Goal: Task Accomplishment & Management: Manage account settings

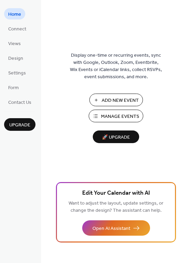
click at [115, 115] on span "Manage Events" at bounding box center [120, 116] width 38 height 7
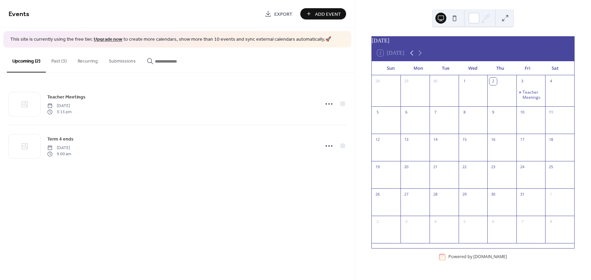
click at [411, 56] on icon at bounding box center [411, 53] width 8 height 8
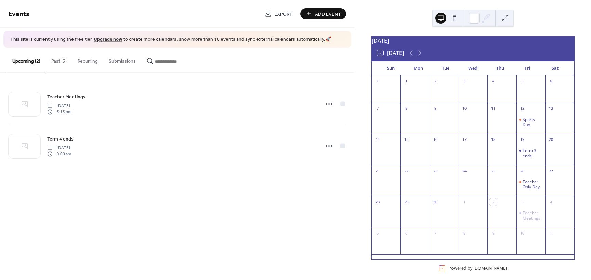
click at [525, 112] on div "12" at bounding box center [530, 108] width 29 height 11
click at [525, 124] on div "Sports Day" at bounding box center [532, 122] width 20 height 11
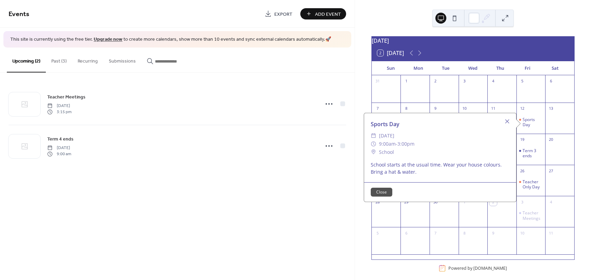
click at [382, 190] on button "Close" at bounding box center [381, 192] width 22 height 9
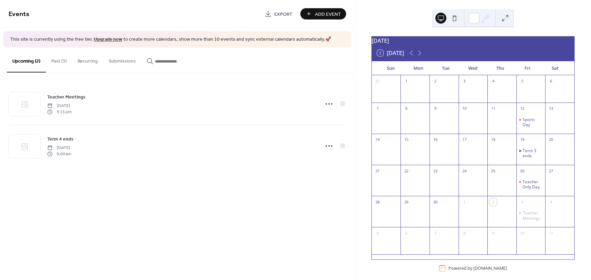
click at [56, 60] on button "Past (3)" at bounding box center [59, 60] width 26 height 24
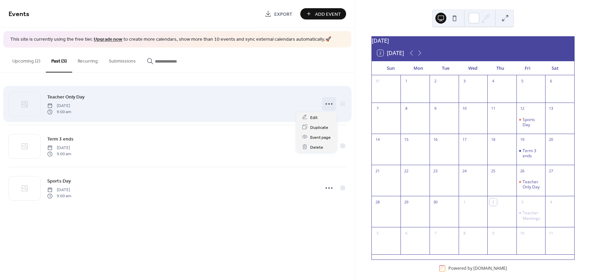
click at [328, 103] on icon at bounding box center [328, 103] width 11 height 11
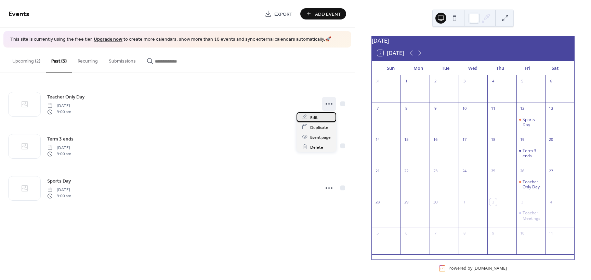
click at [314, 117] on span "Edit" at bounding box center [314, 117] width 8 height 7
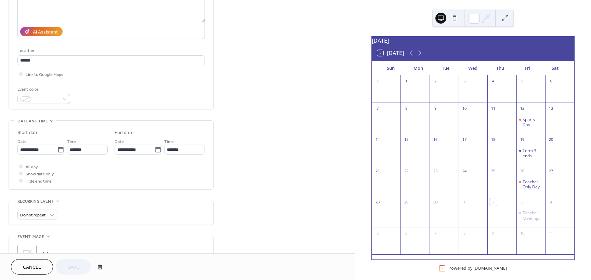
scroll to position [103, 0]
click at [58, 149] on icon at bounding box center [60, 149] width 7 height 7
click at [57, 149] on input "**********" at bounding box center [37, 149] width 40 height 10
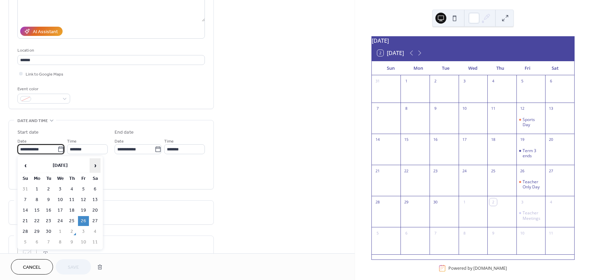
click at [94, 165] on span "›" at bounding box center [95, 166] width 10 height 14
click at [50, 229] on td "28" at bounding box center [48, 232] width 11 height 10
type input "**********"
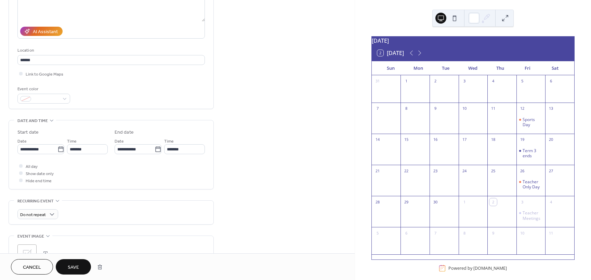
click at [76, 264] on span "Save" at bounding box center [73, 267] width 11 height 7
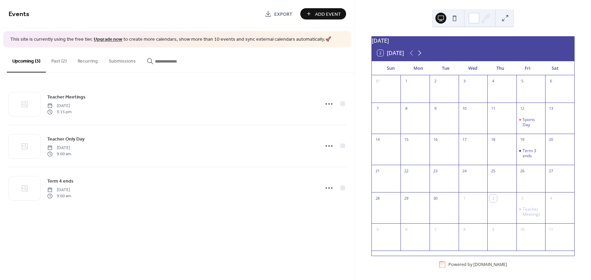
click at [418, 54] on icon at bounding box center [419, 53] width 8 height 8
click at [411, 55] on icon at bounding box center [411, 53] width 8 height 8
click at [525, 122] on div "Sports Day" at bounding box center [532, 122] width 20 height 11
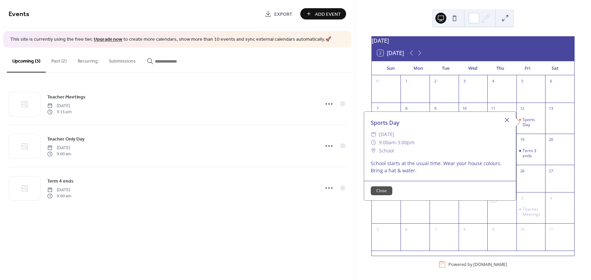
click at [504, 119] on div at bounding box center [507, 120] width 10 height 10
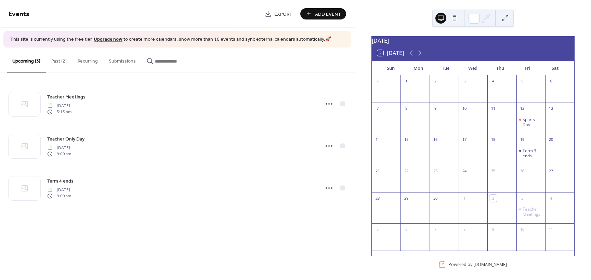
click at [55, 59] on button "Past (2)" at bounding box center [59, 60] width 26 height 24
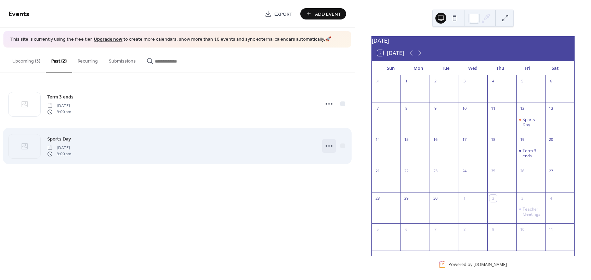
click at [328, 145] on icon at bounding box center [328, 145] width 11 height 11
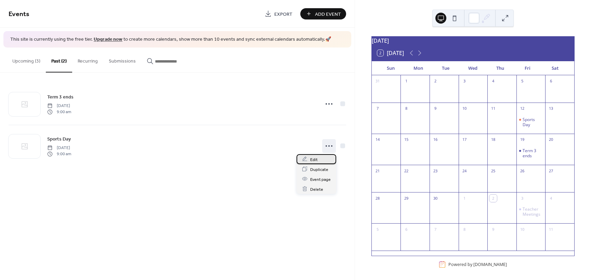
click at [315, 159] on span "Edit" at bounding box center [314, 159] width 8 height 7
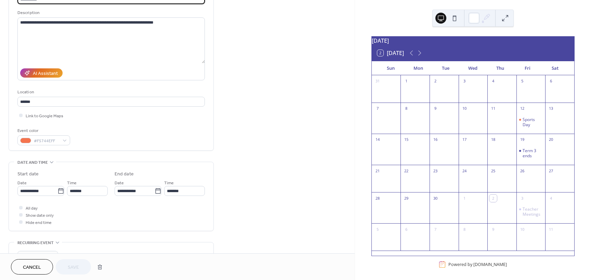
scroll to position [68, 0]
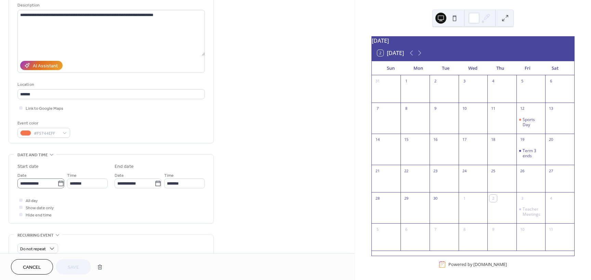
click at [58, 184] on icon at bounding box center [60, 183] width 7 height 7
click at [57, 184] on input "**********" at bounding box center [37, 183] width 40 height 10
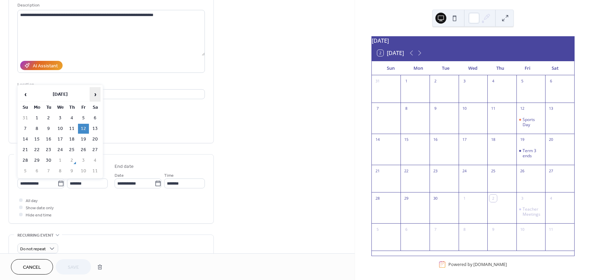
click at [96, 94] on span "›" at bounding box center [95, 94] width 10 height 14
click at [84, 128] on td "10" at bounding box center [83, 129] width 11 height 10
type input "**********"
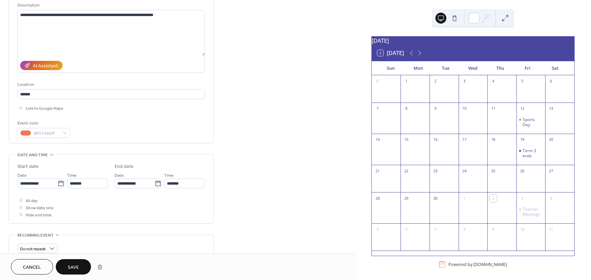
click at [73, 266] on span "Save" at bounding box center [73, 267] width 11 height 7
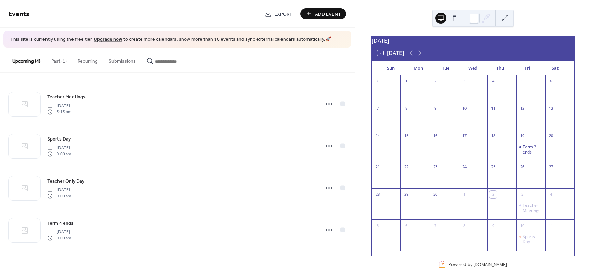
click at [525, 209] on div "Teacher Meetings" at bounding box center [532, 208] width 20 height 11
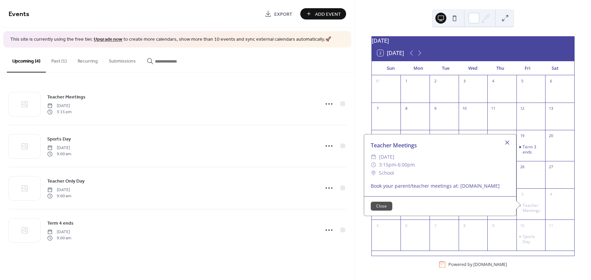
click at [503, 145] on div at bounding box center [507, 143] width 10 height 10
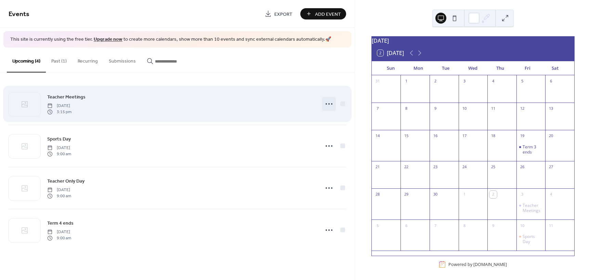
click at [329, 103] on icon at bounding box center [328, 103] width 11 height 11
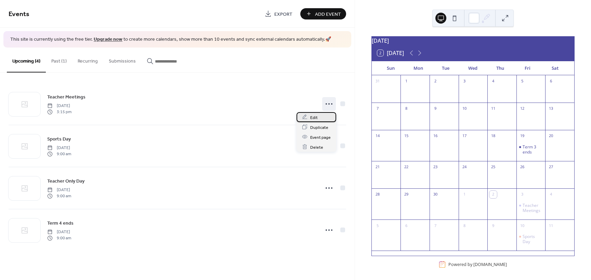
click at [313, 118] on span "Edit" at bounding box center [314, 117] width 8 height 7
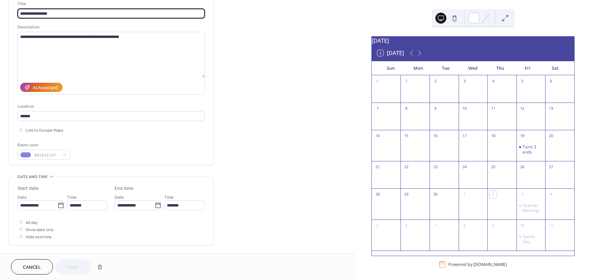
scroll to position [68, 0]
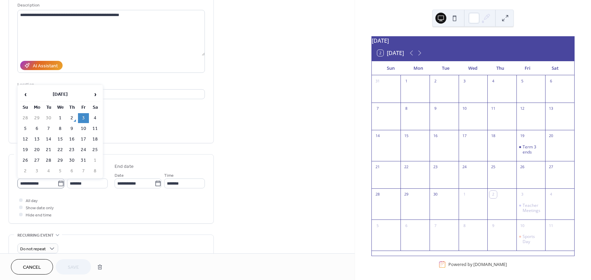
click at [58, 183] on icon at bounding box center [60, 183] width 7 height 7
click at [57, 183] on input "**********" at bounding box center [37, 183] width 40 height 10
click at [36, 130] on td "6" at bounding box center [36, 129] width 11 height 10
type input "**********"
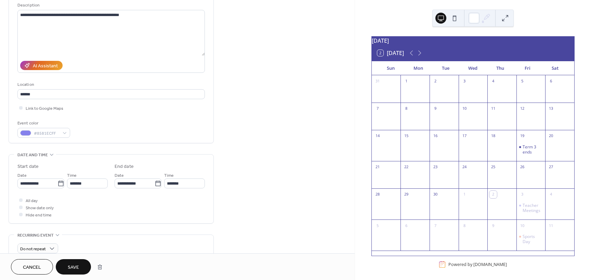
click at [74, 266] on span "Save" at bounding box center [73, 267] width 11 height 7
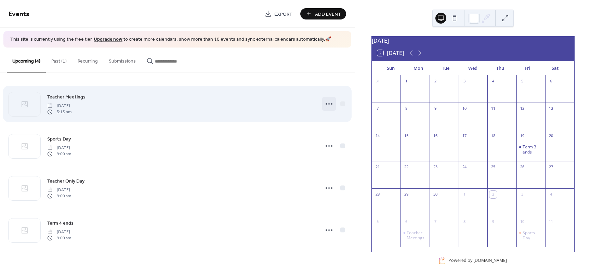
click at [331, 102] on icon at bounding box center [328, 103] width 11 height 11
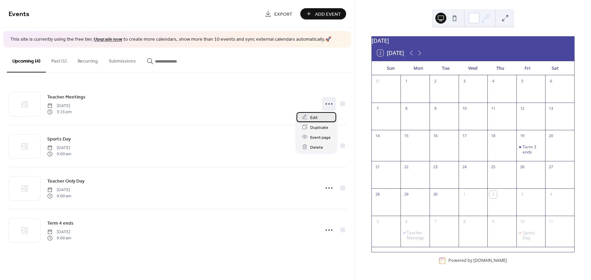
click at [315, 118] on span "Edit" at bounding box center [314, 117] width 8 height 7
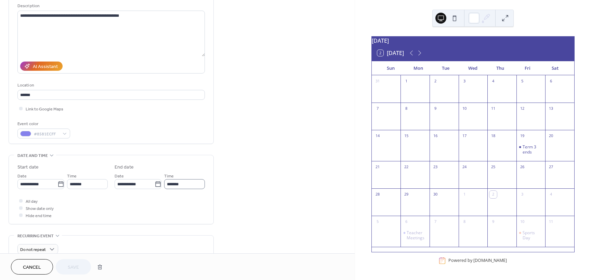
scroll to position [68, 0]
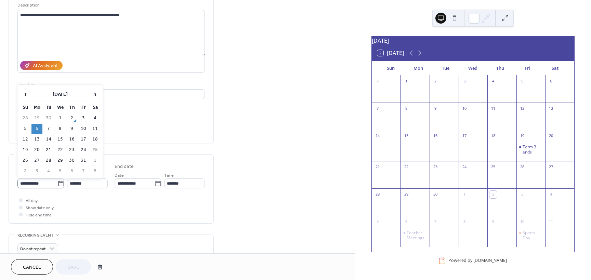
click at [58, 184] on icon at bounding box center [60, 183] width 7 height 7
click at [57, 184] on input "**********" at bounding box center [37, 183] width 40 height 10
click at [48, 128] on td "7" at bounding box center [48, 129] width 11 height 10
type input "**********"
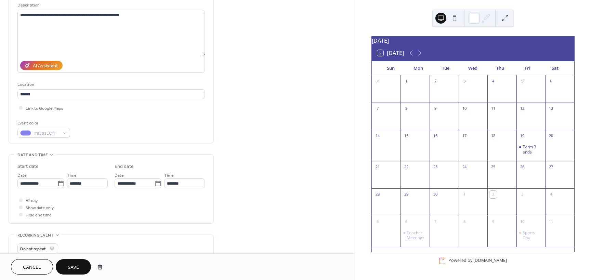
click at [72, 264] on span "Save" at bounding box center [73, 267] width 11 height 7
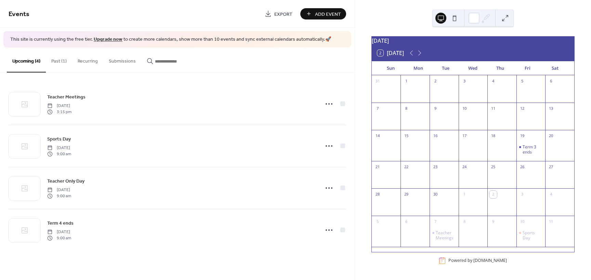
click at [324, 14] on span "Add Event" at bounding box center [328, 14] width 26 height 7
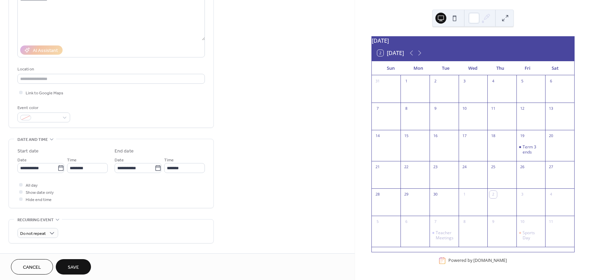
scroll to position [103, 0]
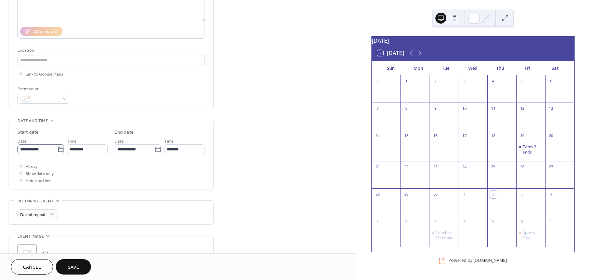
type input "**********"
click at [58, 149] on icon at bounding box center [60, 149] width 7 height 7
click at [57, 149] on input "**********" at bounding box center [37, 149] width 40 height 10
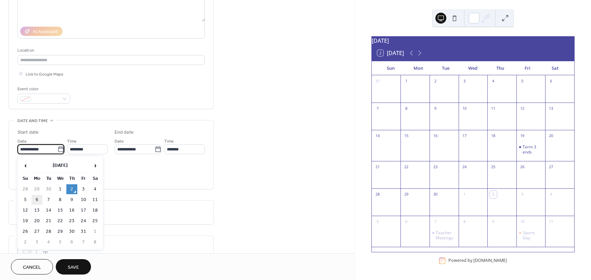
click at [35, 199] on td "6" at bounding box center [36, 200] width 11 height 10
type input "**********"
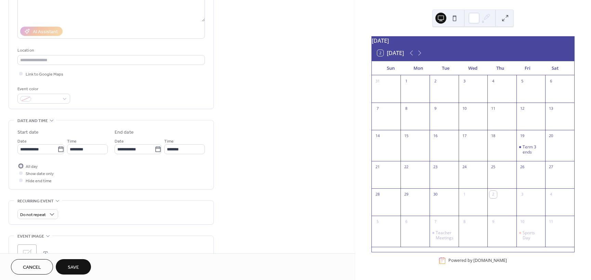
click at [20, 166] on div at bounding box center [20, 165] width 3 height 3
click at [72, 268] on span "Save" at bounding box center [73, 267] width 11 height 7
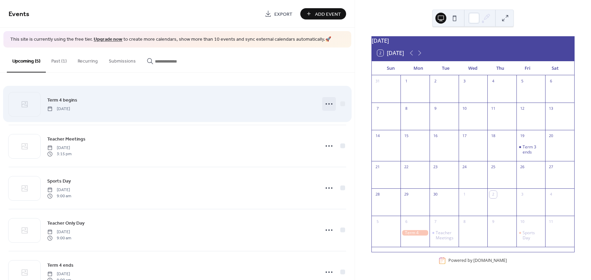
click at [327, 104] on icon at bounding box center [328, 103] width 11 height 11
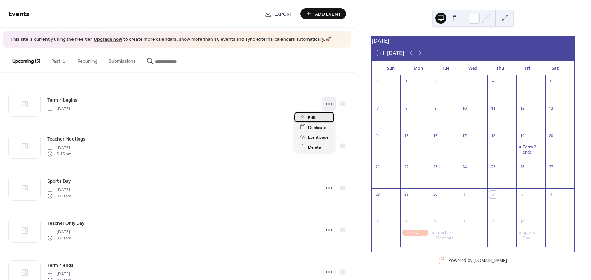
click at [309, 120] on span "Edit" at bounding box center [312, 117] width 8 height 7
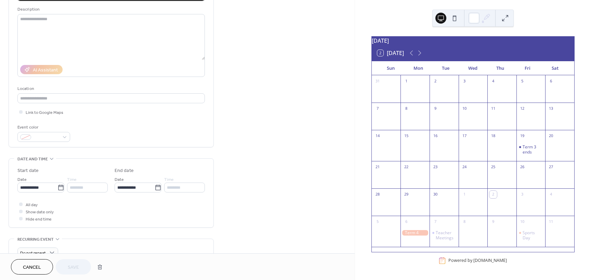
scroll to position [103, 0]
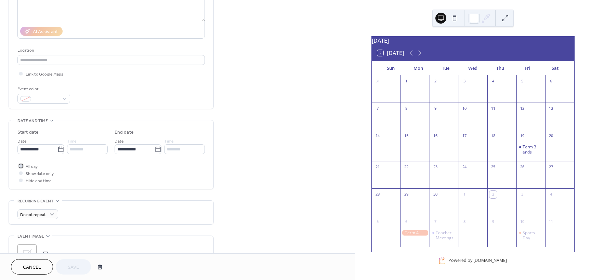
click at [21, 165] on icon at bounding box center [21, 166] width 2 height 2
click at [91, 148] on input "********" at bounding box center [87, 149] width 41 height 10
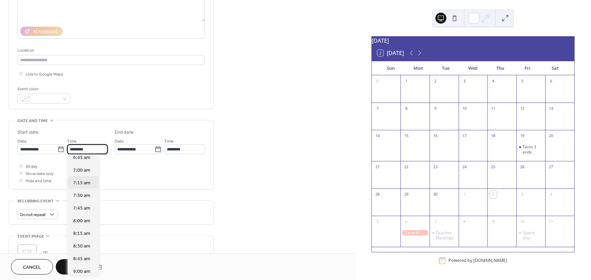
scroll to position [376, 0]
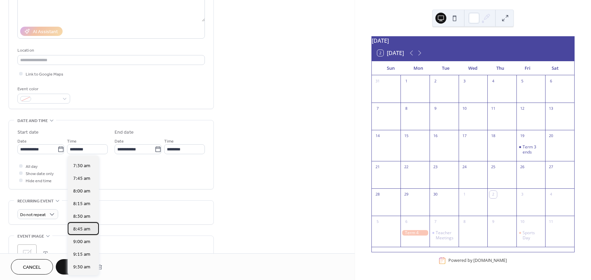
click at [82, 228] on span "8:45 am" at bounding box center [81, 229] width 17 height 7
type input "*******"
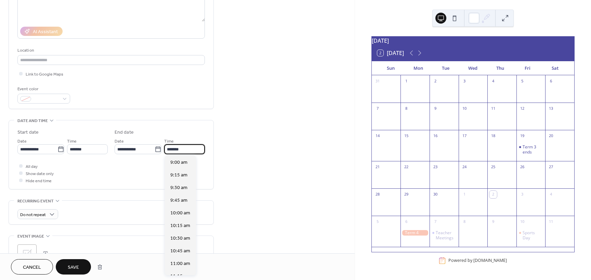
click at [179, 150] on input "*******" at bounding box center [184, 149] width 41 height 10
click at [176, 228] on span "3:00 pm" at bounding box center [178, 226] width 17 height 7
type input "*******"
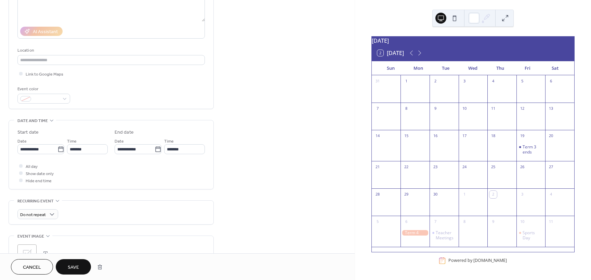
click at [70, 267] on span "Save" at bounding box center [73, 267] width 11 height 7
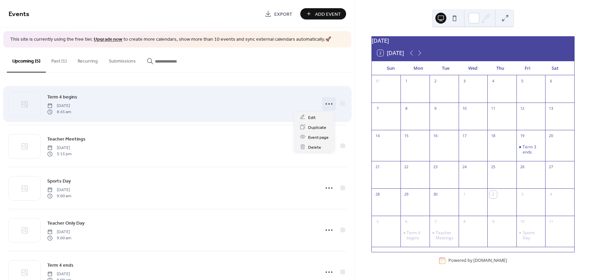
click at [331, 103] on circle at bounding box center [331, 103] width 1 height 1
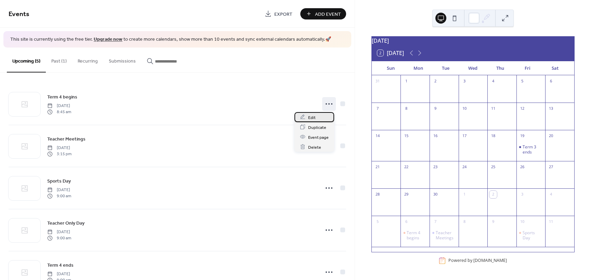
click at [311, 118] on span "Edit" at bounding box center [312, 117] width 8 height 7
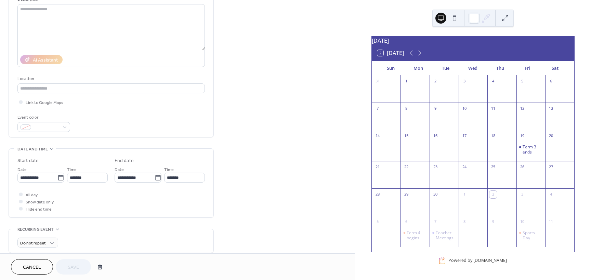
scroll to position [66, 0]
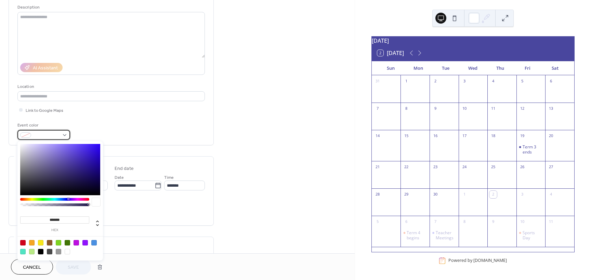
click at [65, 134] on div at bounding box center [43, 135] width 53 height 10
click at [94, 242] on div at bounding box center [93, 242] width 5 height 5
type input "*******"
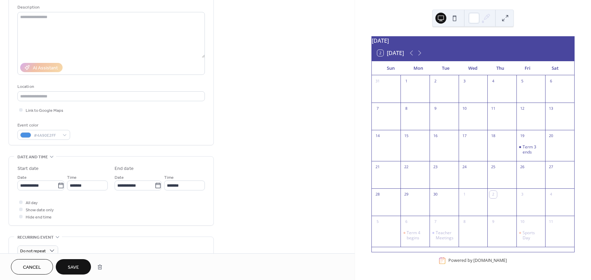
click at [73, 267] on span "Save" at bounding box center [73, 267] width 11 height 7
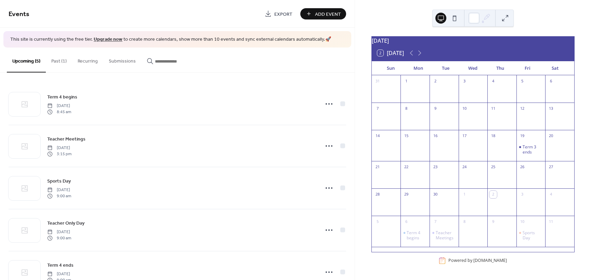
click at [56, 62] on button "Past (1)" at bounding box center [59, 60] width 26 height 24
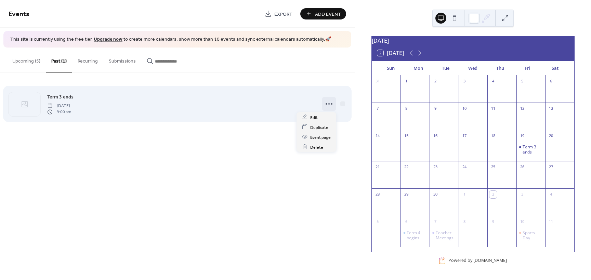
click at [330, 104] on icon at bounding box center [328, 103] width 11 height 11
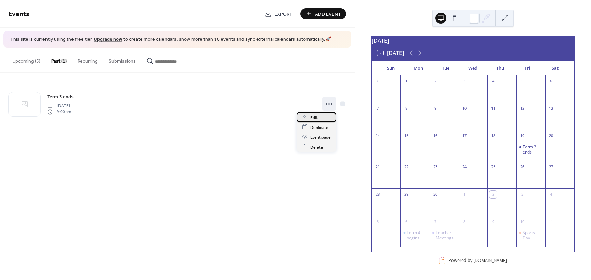
click at [316, 116] on span "Edit" at bounding box center [314, 117] width 8 height 7
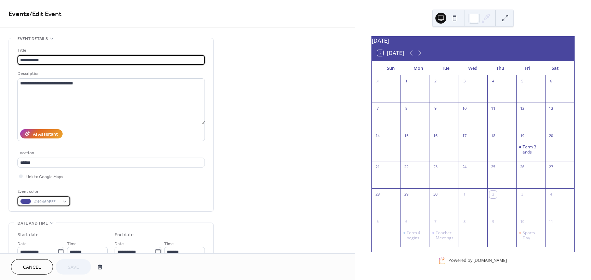
click at [64, 200] on div "#49469EFF" at bounding box center [43, 201] width 53 height 10
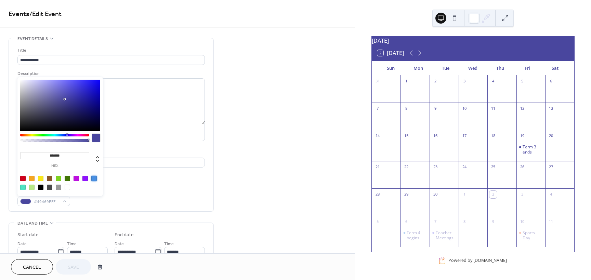
click at [93, 179] on div at bounding box center [93, 178] width 5 height 5
type input "*******"
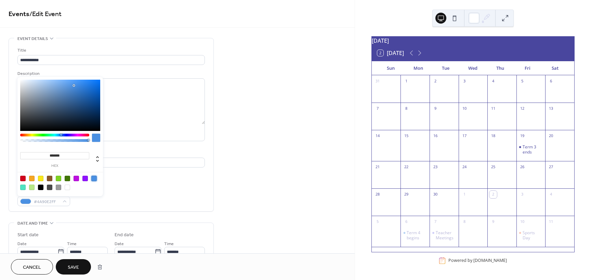
click at [72, 264] on span "Save" at bounding box center [73, 267] width 11 height 7
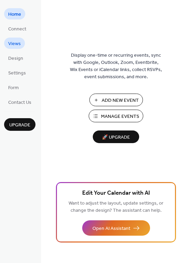
click at [15, 43] on span "Views" at bounding box center [14, 43] width 13 height 7
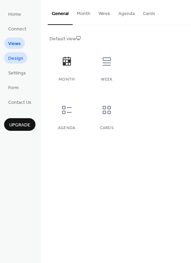
click at [16, 57] on span "Design" at bounding box center [15, 58] width 15 height 7
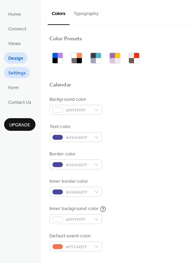
click at [18, 72] on span "Settings" at bounding box center [17, 73] width 18 height 7
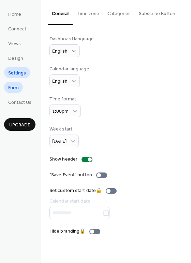
click at [15, 86] on span "Form" at bounding box center [13, 87] width 11 height 7
